Goal: Task Accomplishment & Management: Manage account settings

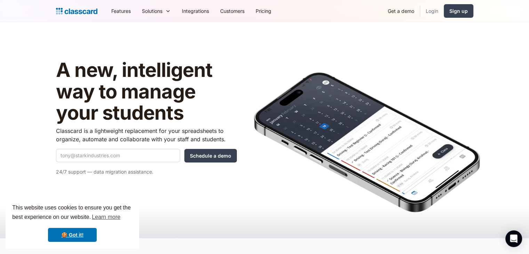
click at [438, 10] on link "Login" at bounding box center [432, 11] width 24 height 16
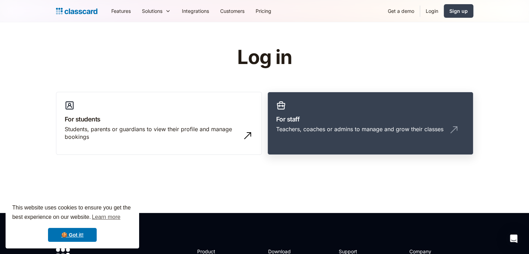
click at [335, 116] on h3 "For staff" at bounding box center [370, 118] width 189 height 9
